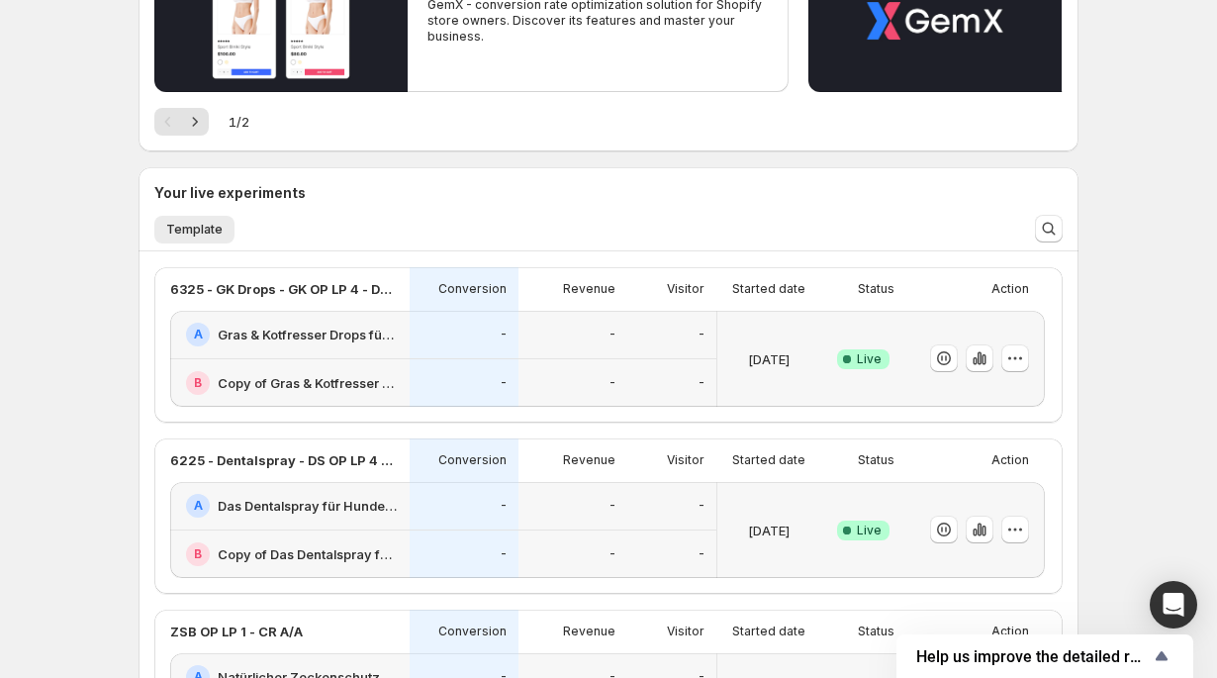
scroll to position [282, 0]
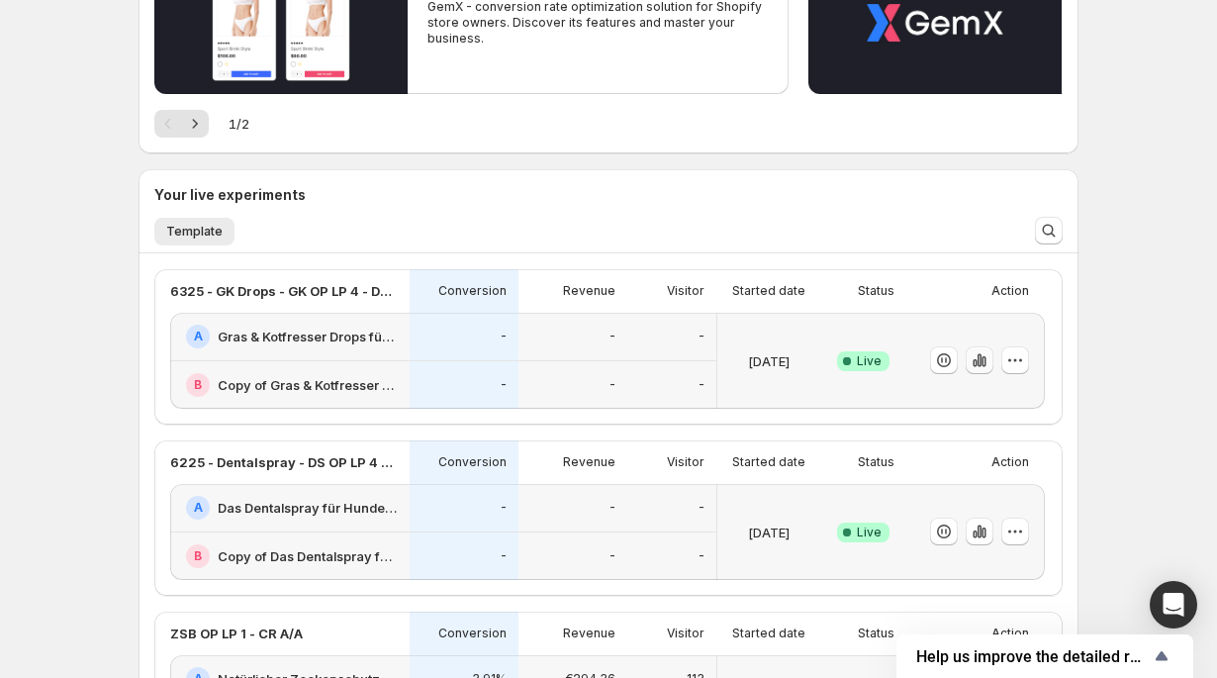
click at [972, 358] on icon "button" at bounding box center [980, 360] width 20 height 20
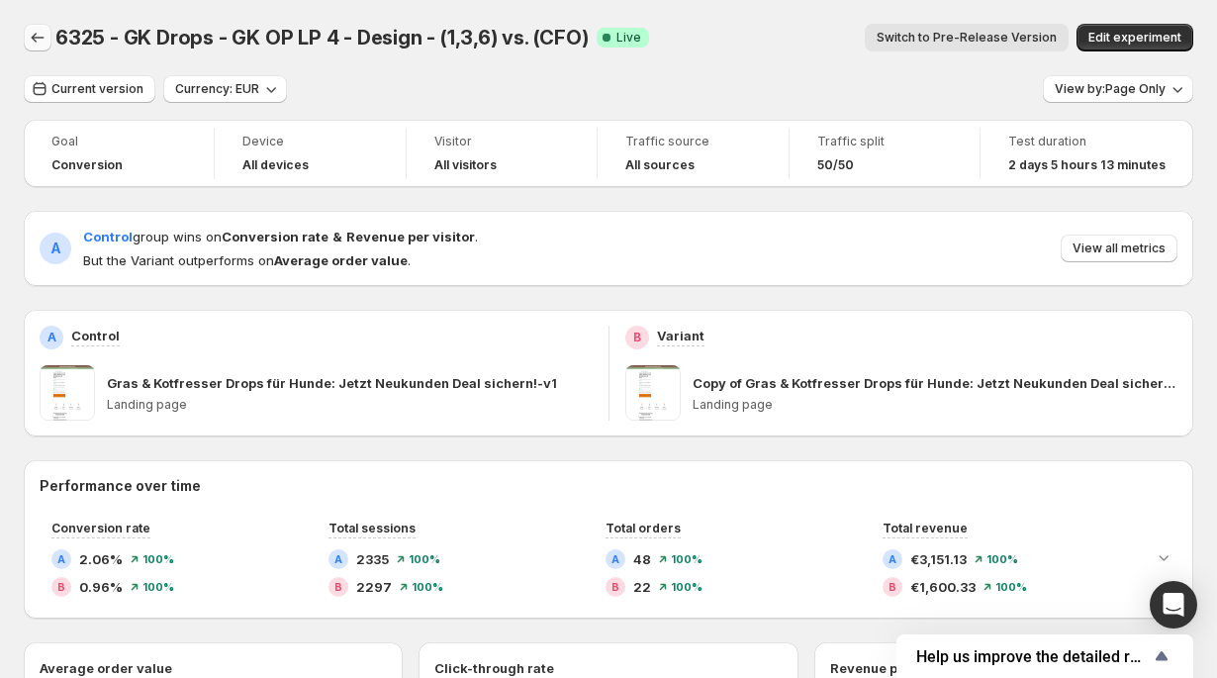
click at [38, 40] on icon "Back" at bounding box center [38, 38] width 20 height 20
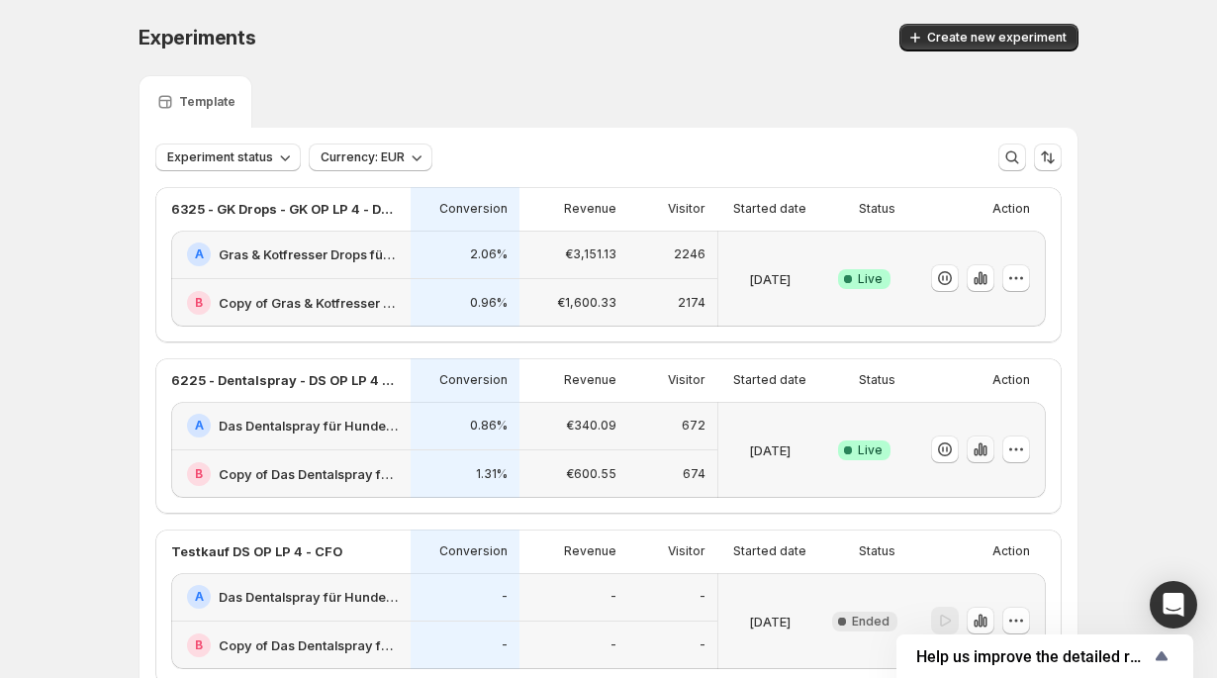
click at [980, 449] on icon "button" at bounding box center [981, 449] width 4 height 13
